Goal: Information Seeking & Learning: Understand process/instructions

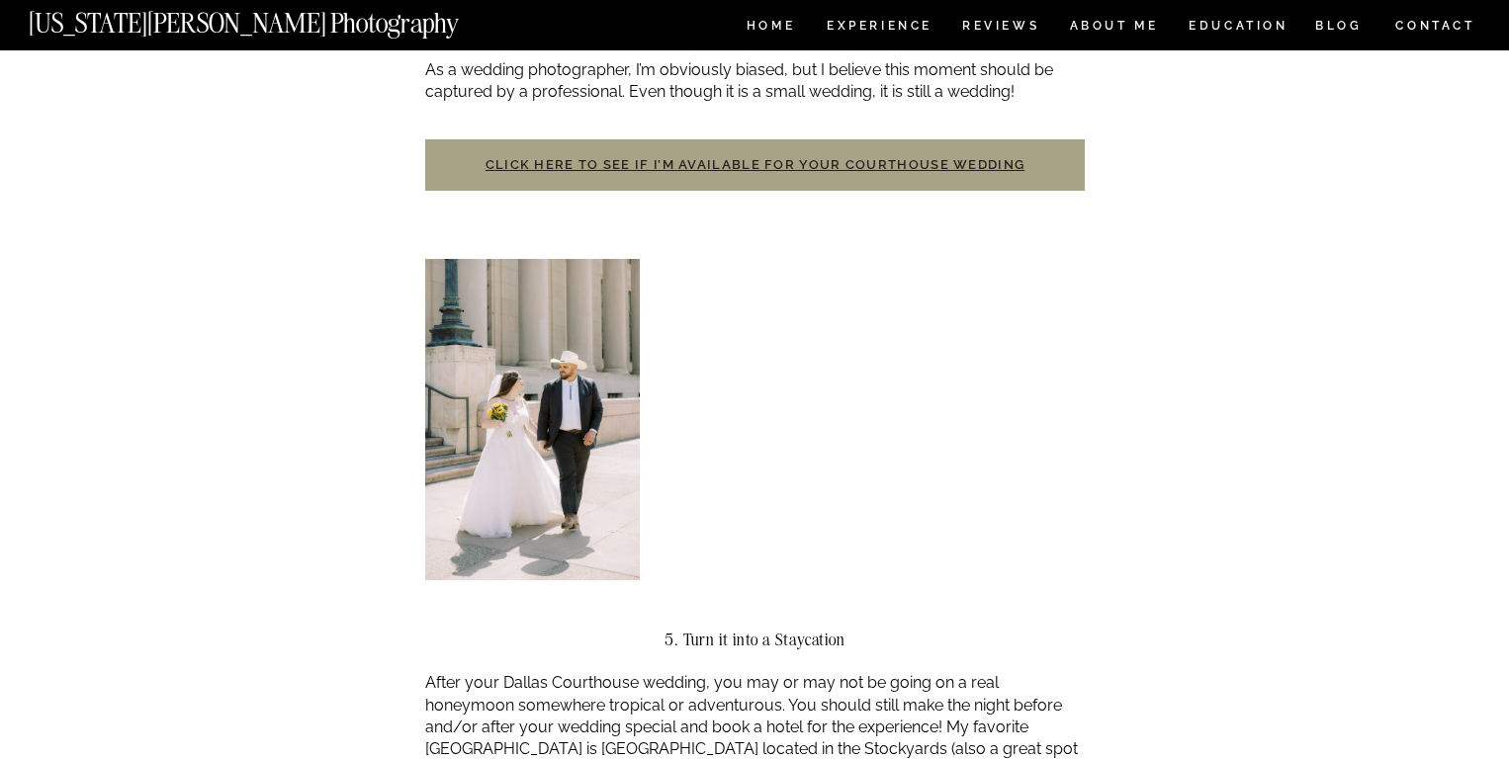
scroll to position [1945, 0]
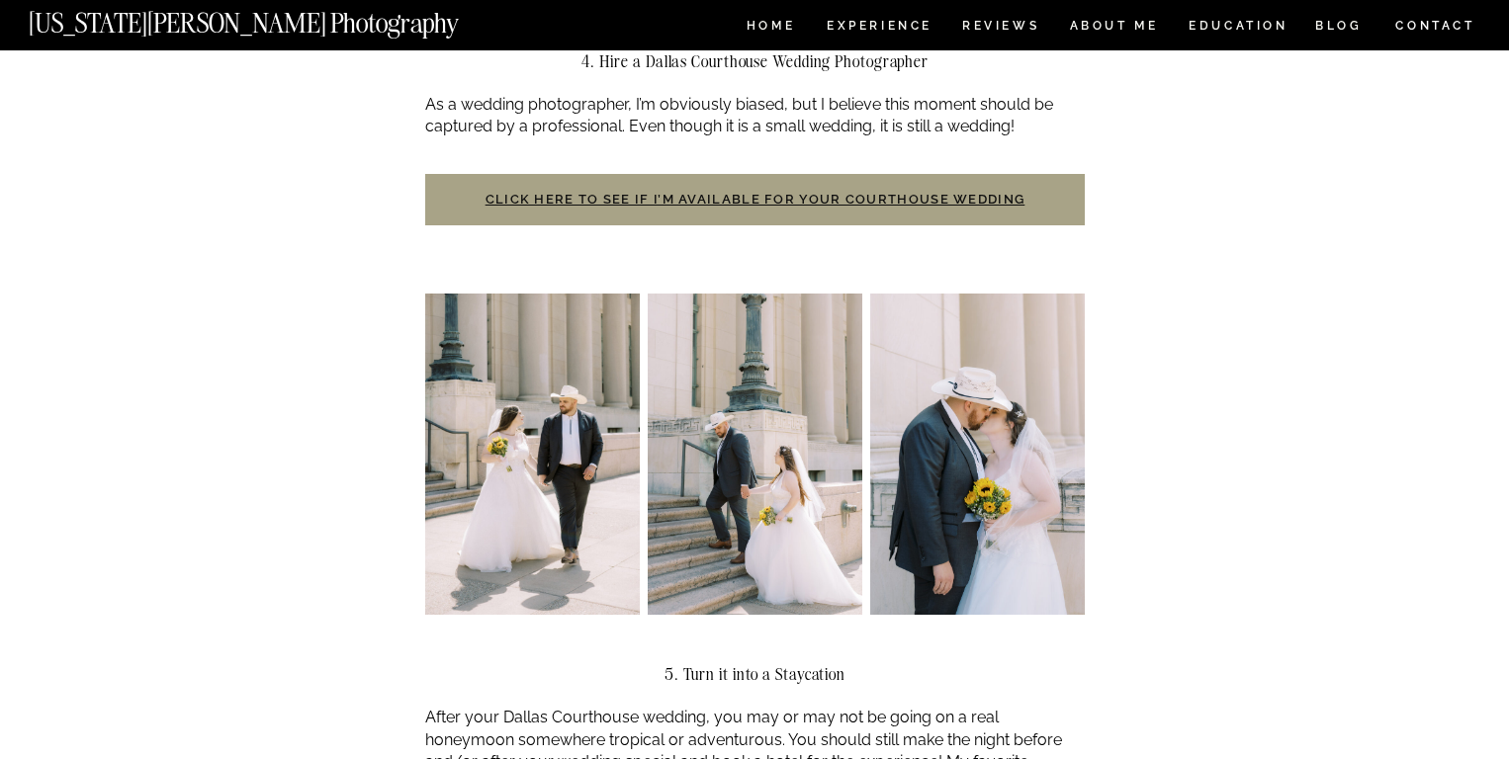
click at [897, 192] on link "Click here to see if I’m available for your courthouse wedding" at bounding box center [755, 199] width 540 height 15
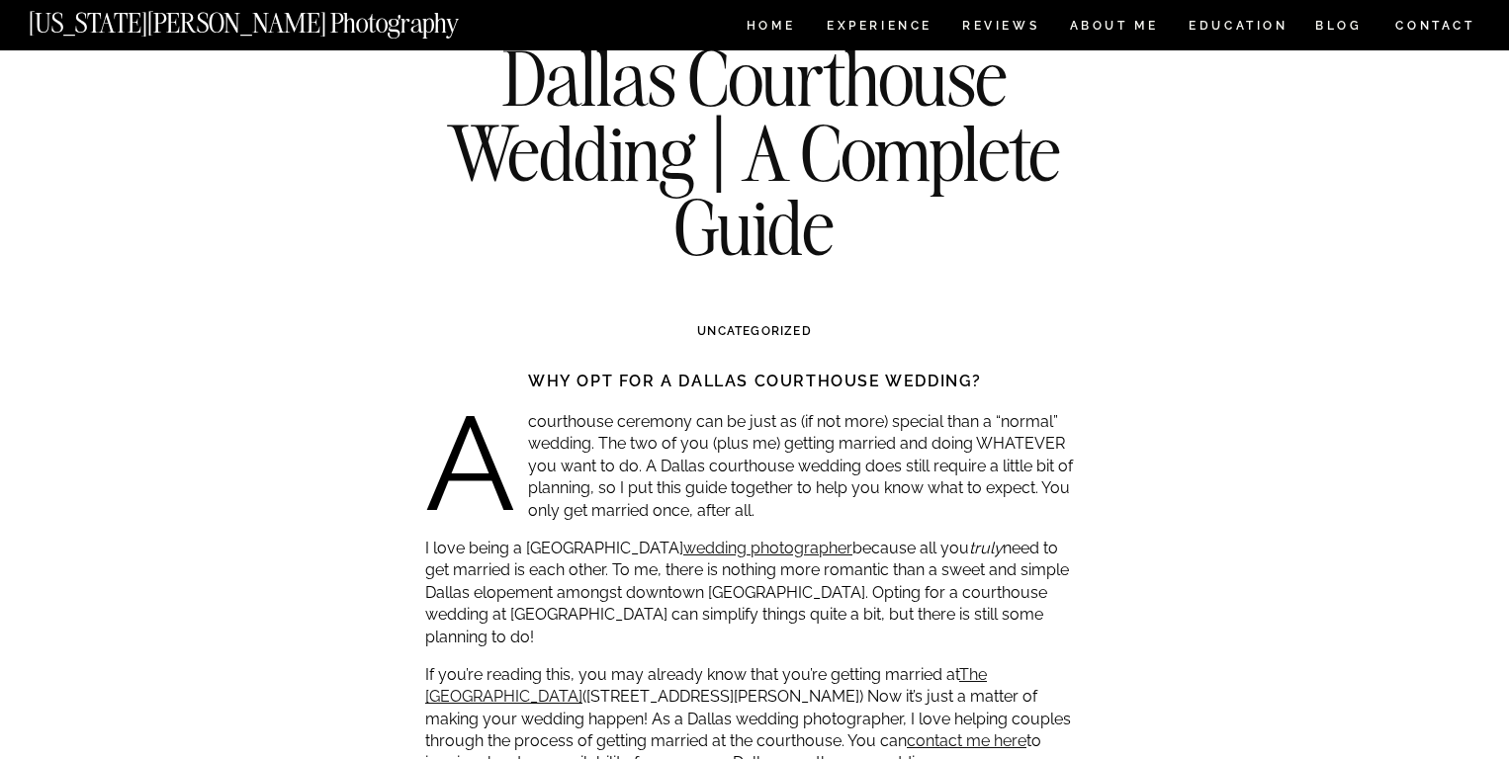
scroll to position [0, 0]
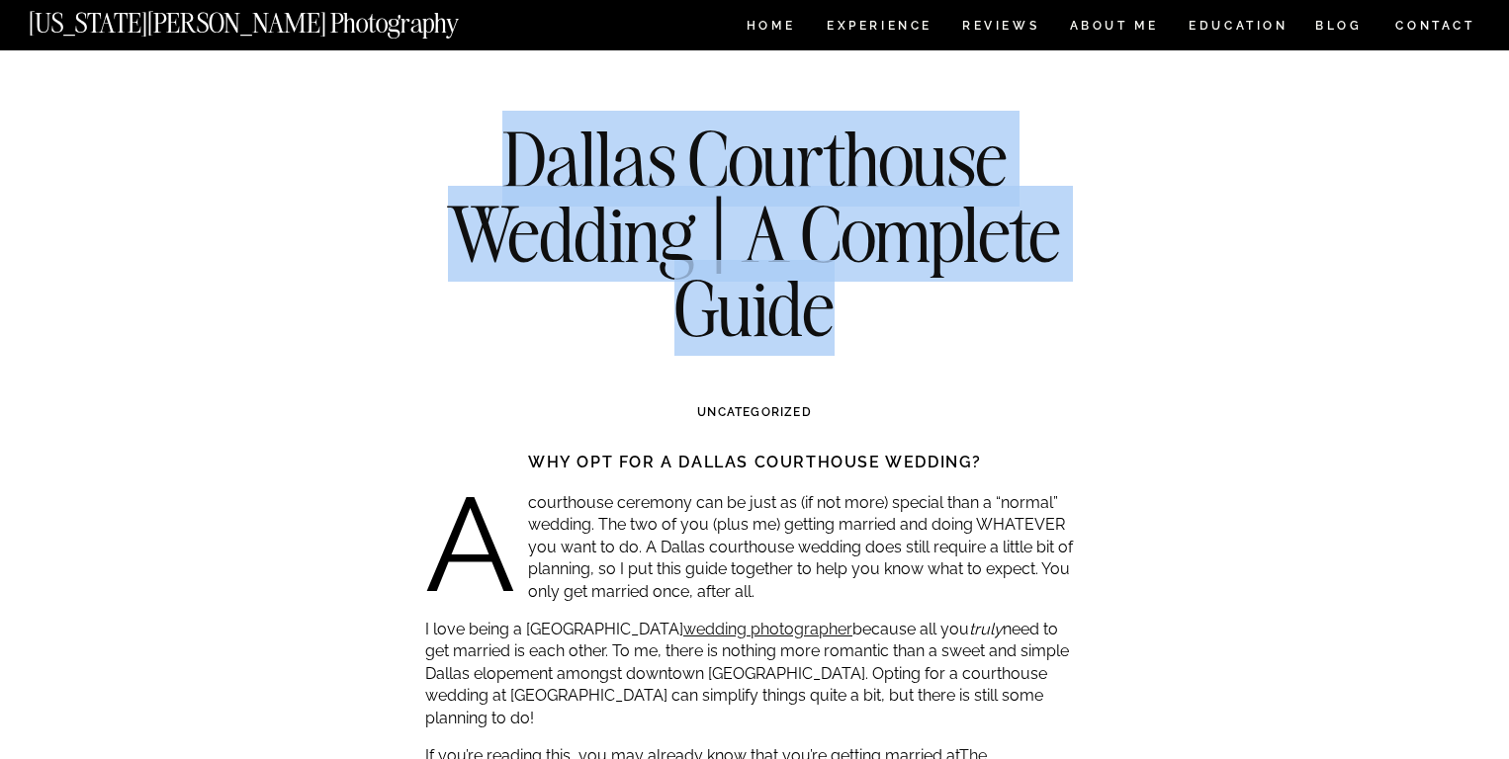
drag, startPoint x: 851, startPoint y: 316, endPoint x: 493, endPoint y: 177, distance: 384.1
click at [493, 177] on h1 "Dallas Courthouse Wedding | A Complete Guide" at bounding box center [754, 234] width 718 height 224
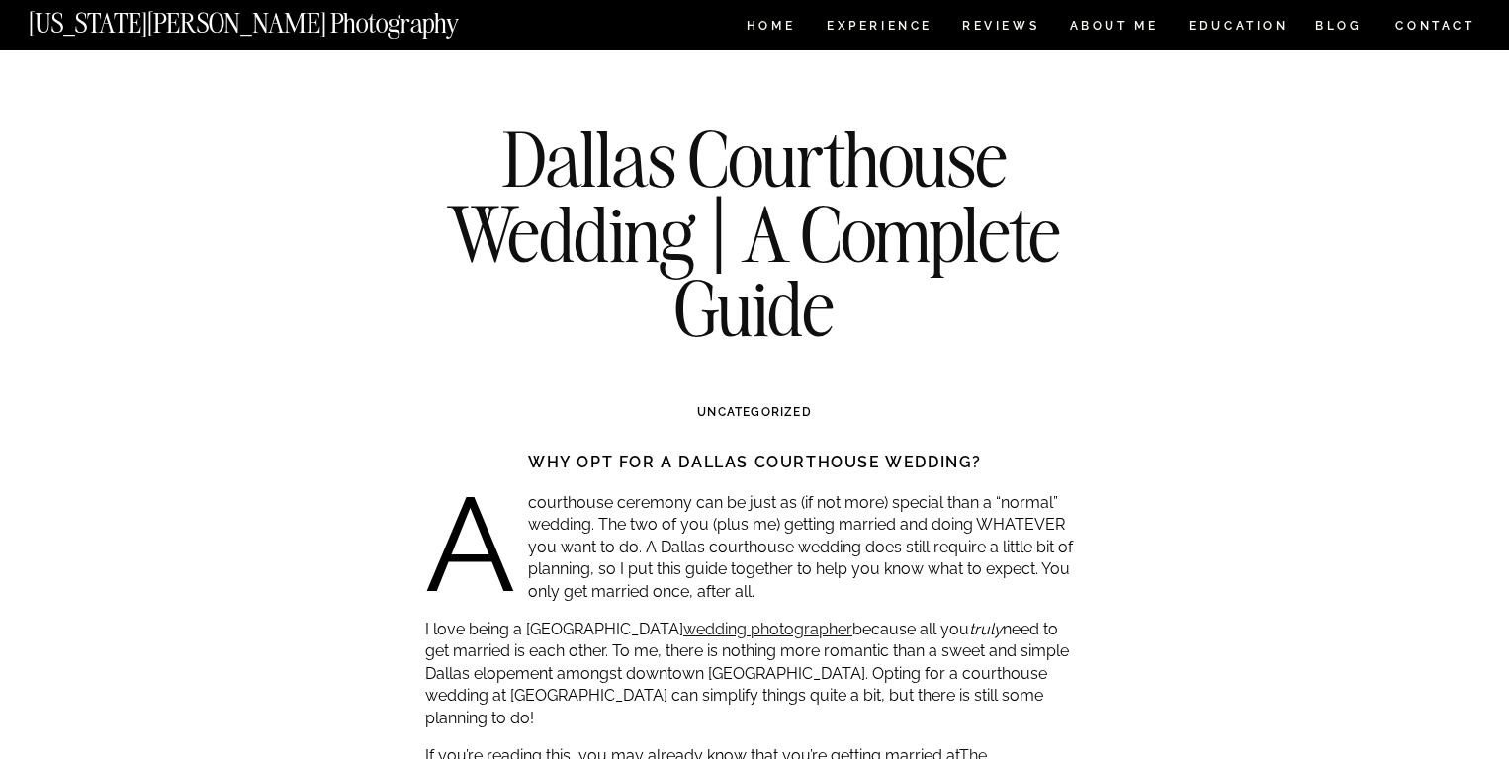
click at [1031, 410] on h3 "Uncategorized" at bounding box center [754, 412] width 575 height 18
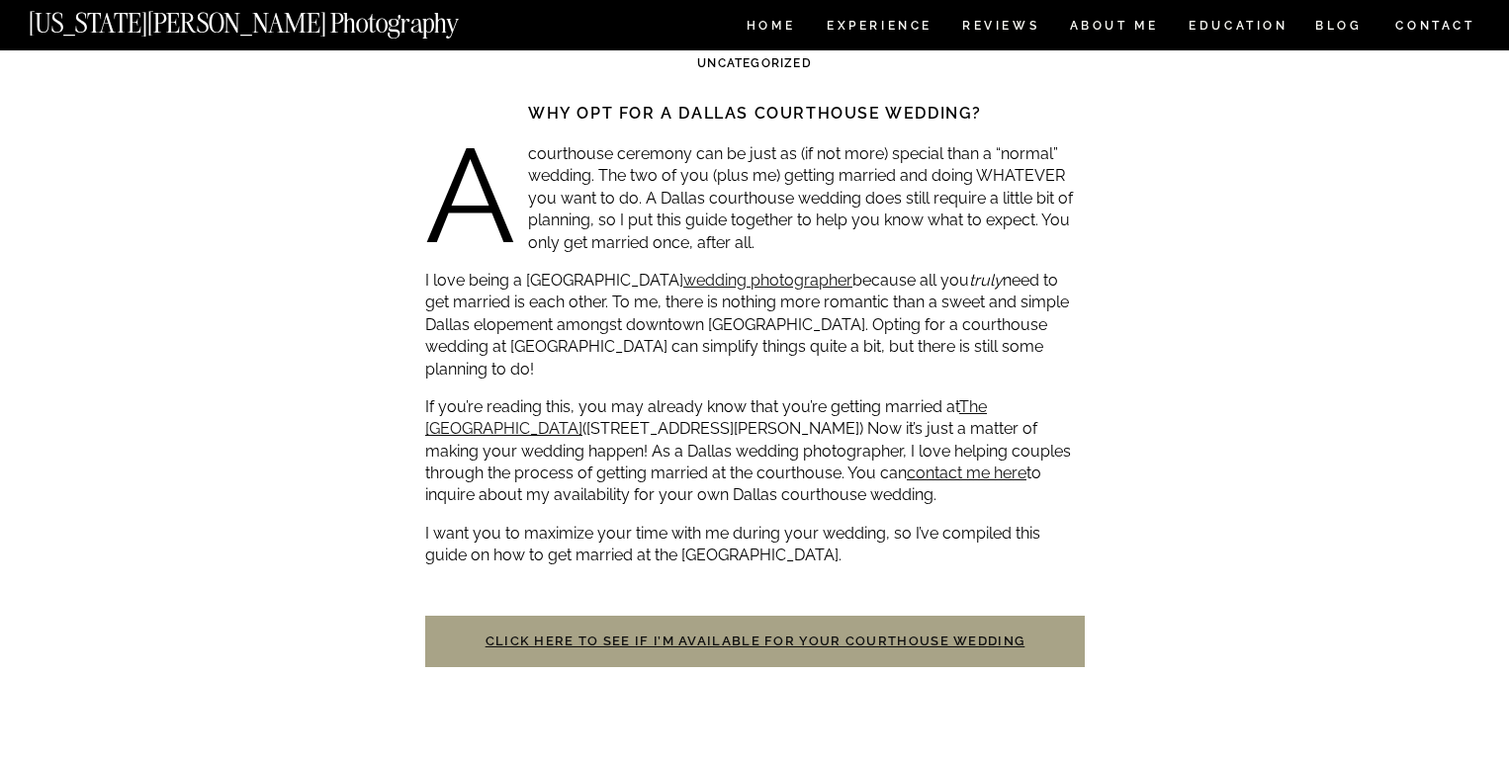
scroll to position [364, 0]
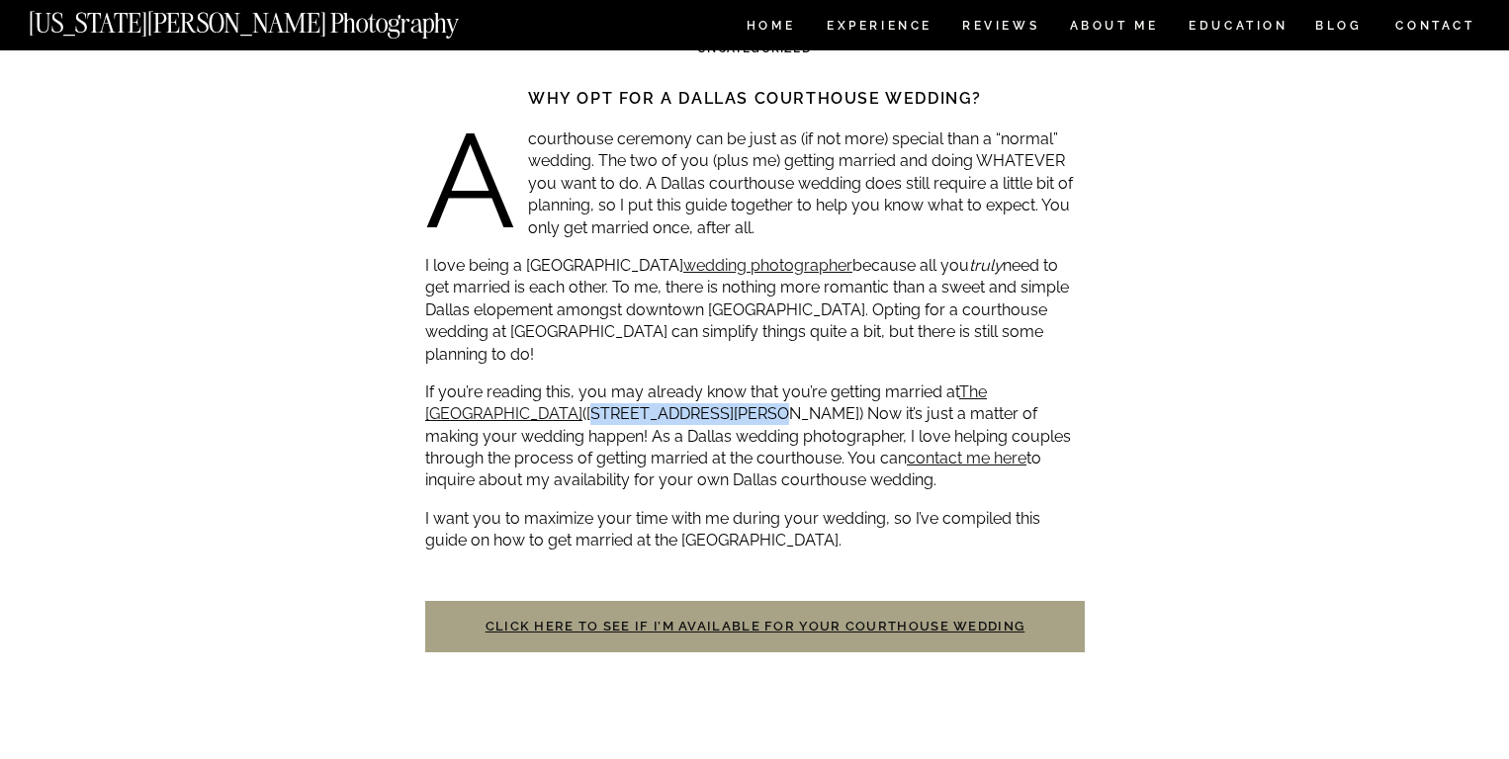
drag, startPoint x: 734, startPoint y: 393, endPoint x: 575, endPoint y: 396, distance: 158.2
click at [575, 396] on p "If you’re reading this, you may already know that you’re getting married at The…" at bounding box center [754, 437] width 659 height 111
copy p "100 E Weatherford St."
click at [920, 384] on p "If you’re reading this, you may already know that you’re getting married at The…" at bounding box center [754, 437] width 659 height 111
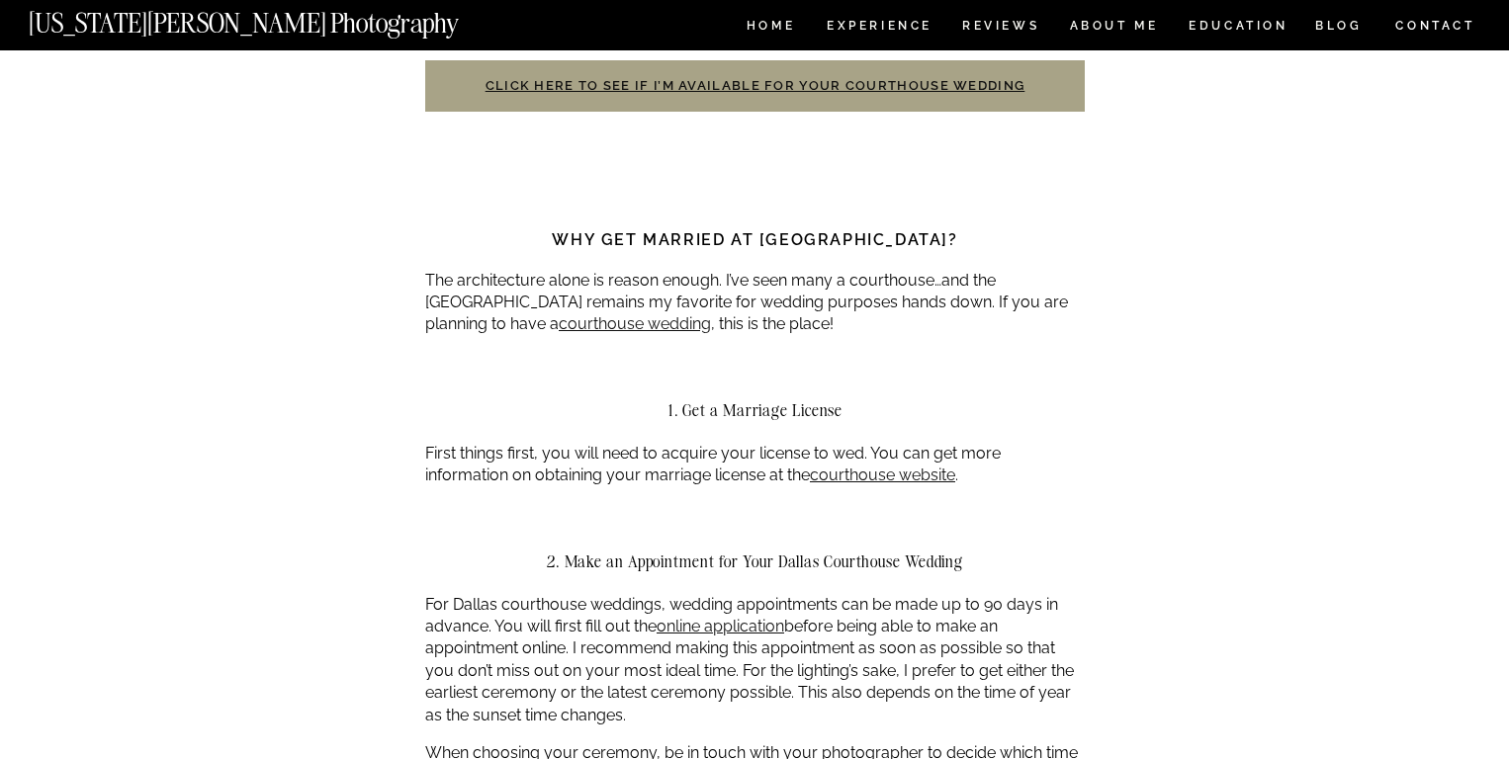
scroll to position [885, 0]
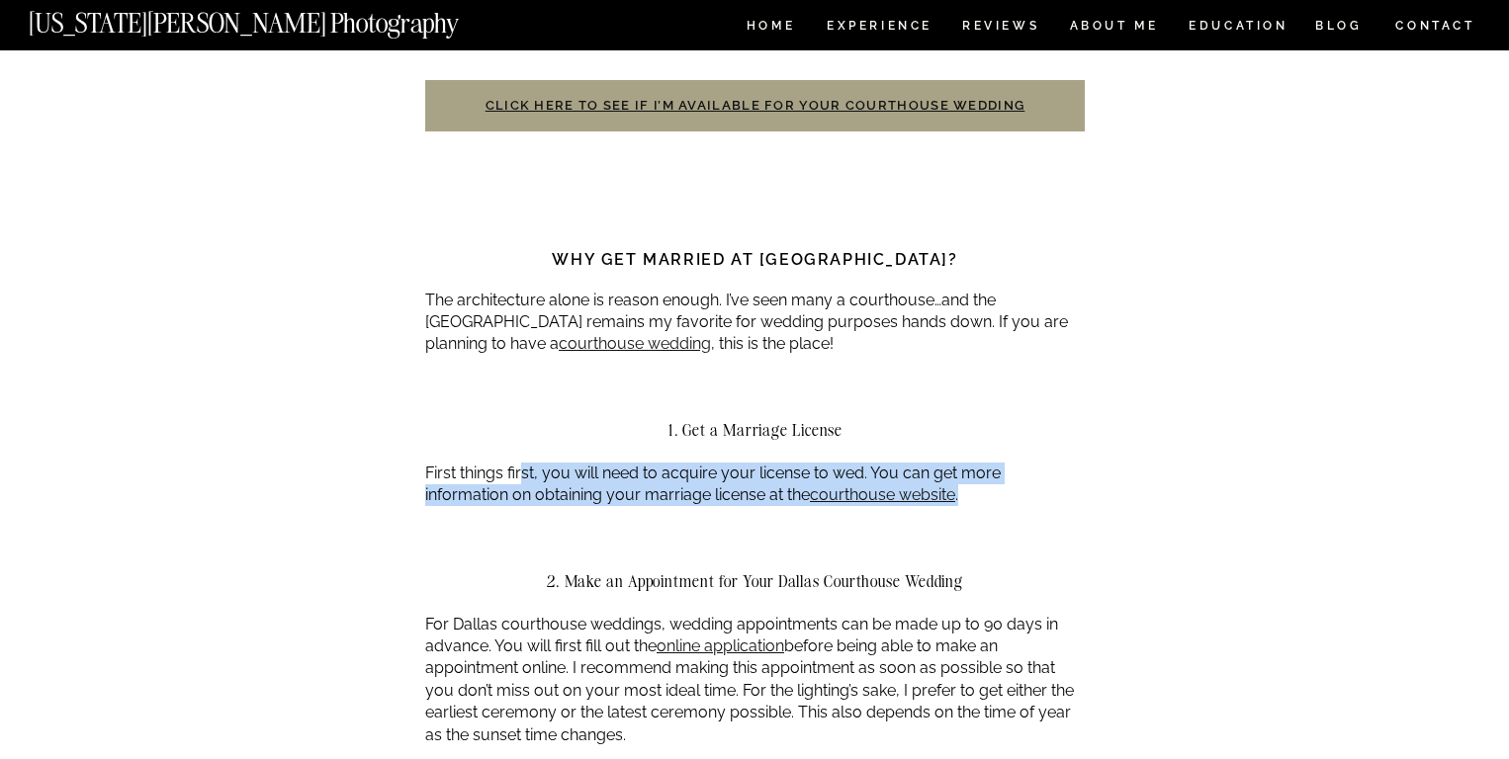
drag, startPoint x: 523, startPoint y: 443, endPoint x: 708, endPoint y: 498, distance: 193.0
click at [718, 523] on div at bounding box center [754, 547] width 659 height 49
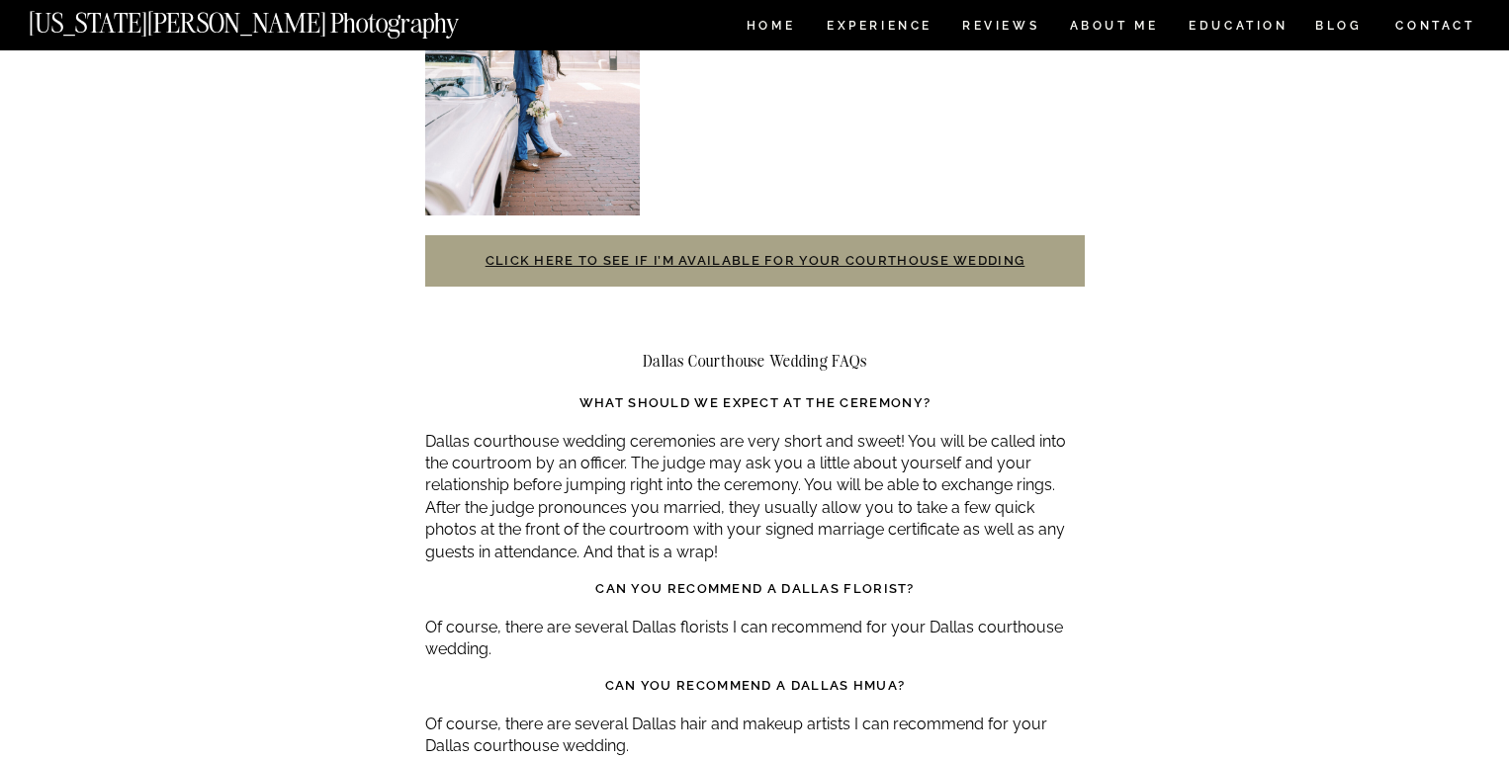
scroll to position [4179, 0]
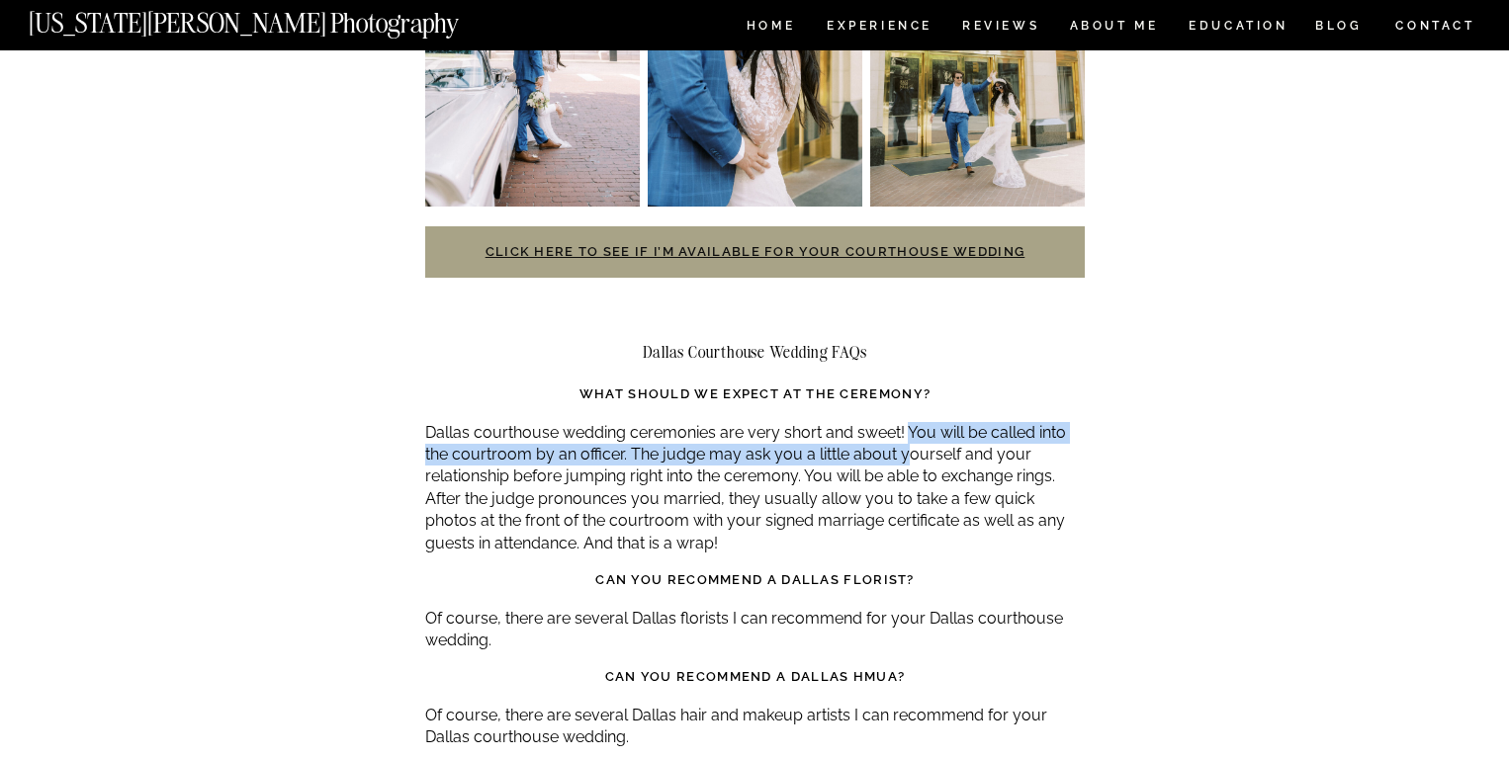
drag, startPoint x: 907, startPoint y: 366, endPoint x: 907, endPoint y: 392, distance: 26.7
click at [907, 422] on p "Dallas courthouse wedding ceremonies are very short and sweet! You will be call…" at bounding box center [754, 488] width 659 height 132
click at [736, 422] on p "Dallas courthouse wedding ceremonies are very short and sweet! You will be call…" at bounding box center [754, 488] width 659 height 132
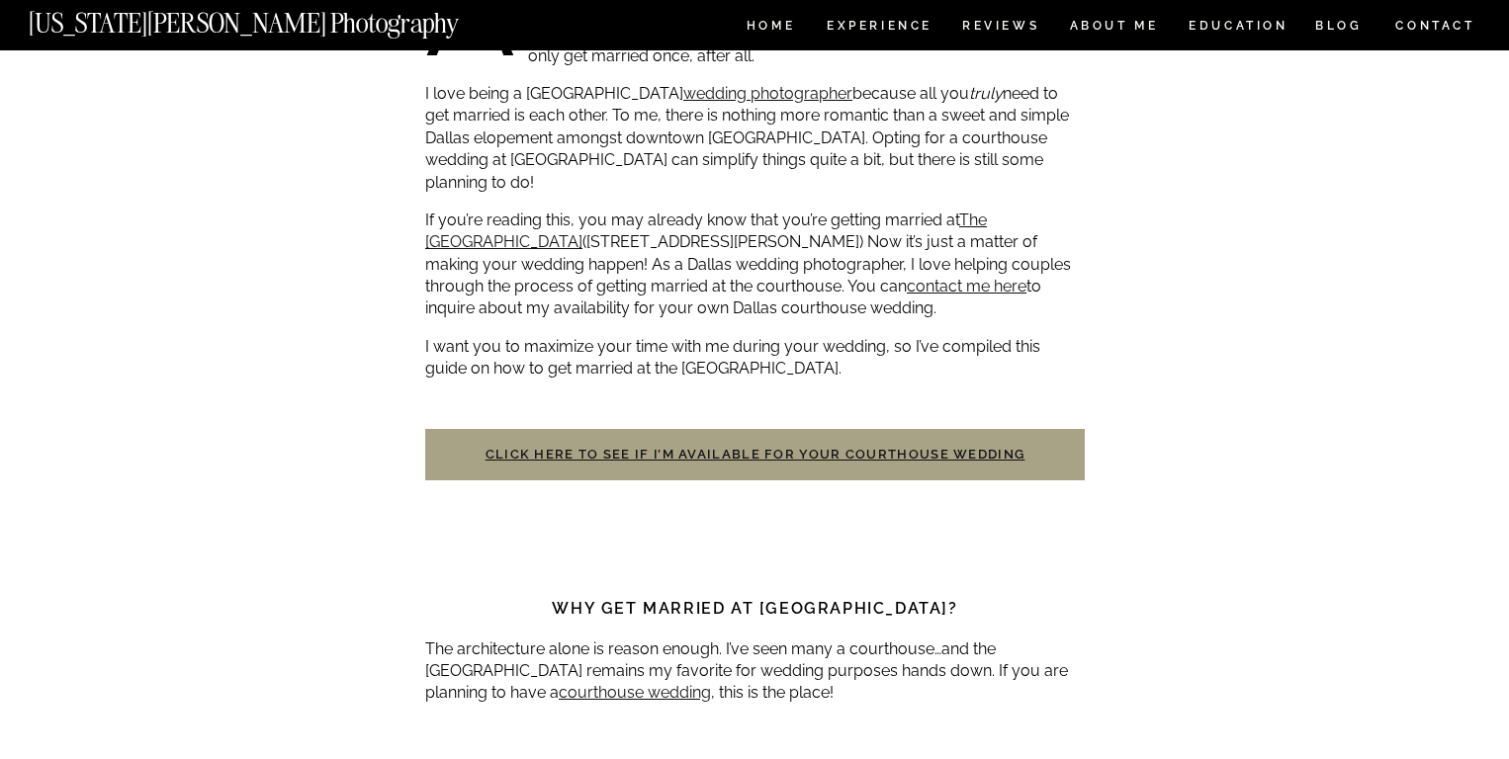
scroll to position [0, 0]
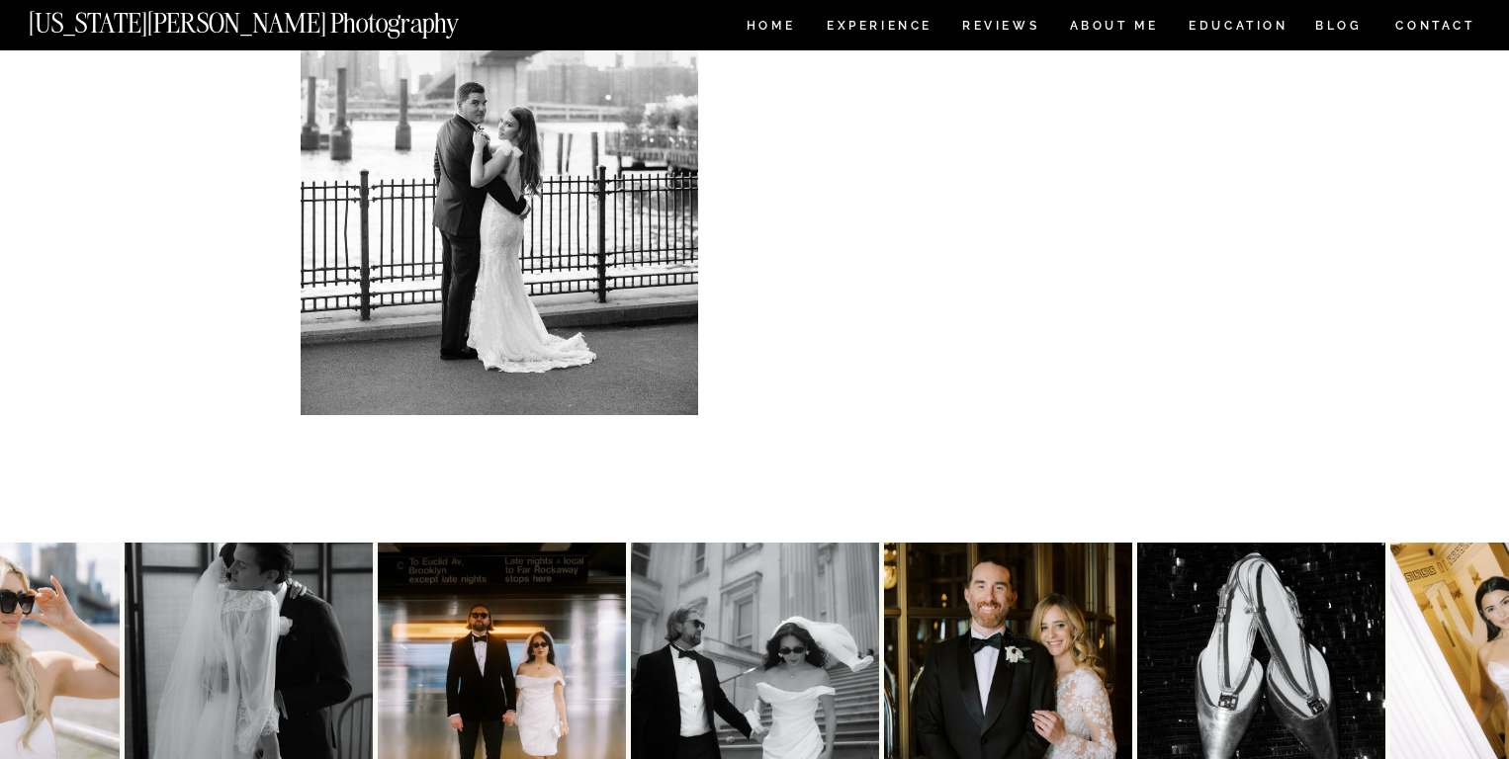
scroll to position [623, 0]
